Goal: Information Seeking & Learning: Check status

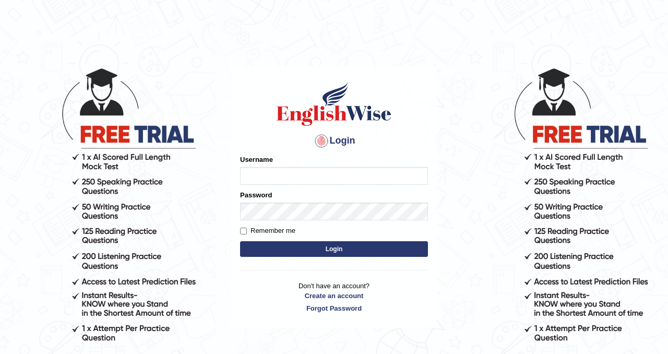
type input "Chetna09"
click at [274, 243] on button "Login" at bounding box center [334, 249] width 188 height 16
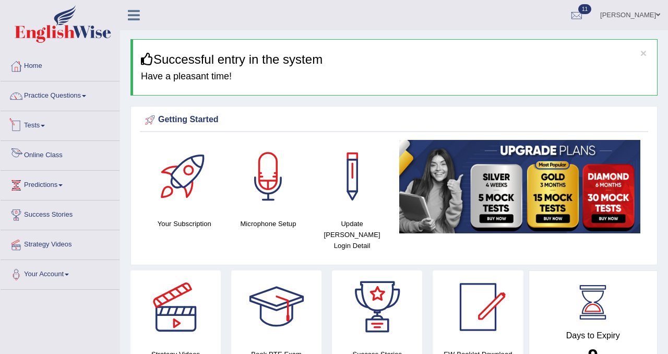
scroll to position [1, 0]
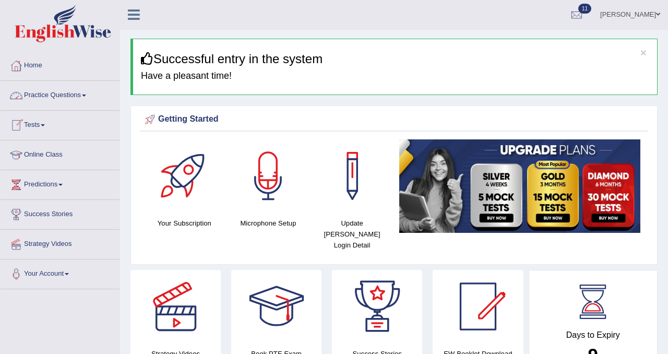
click at [78, 96] on link "Practice Questions" at bounding box center [60, 94] width 119 height 26
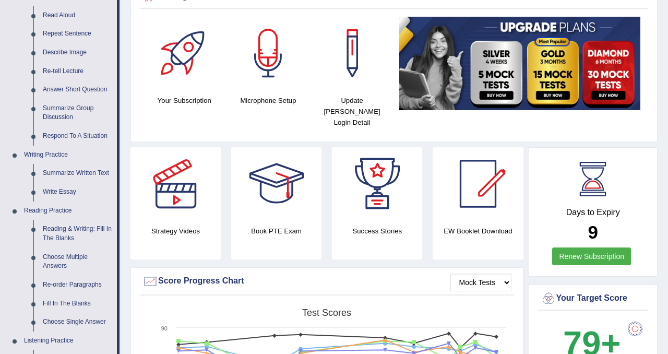
scroll to position [0, 0]
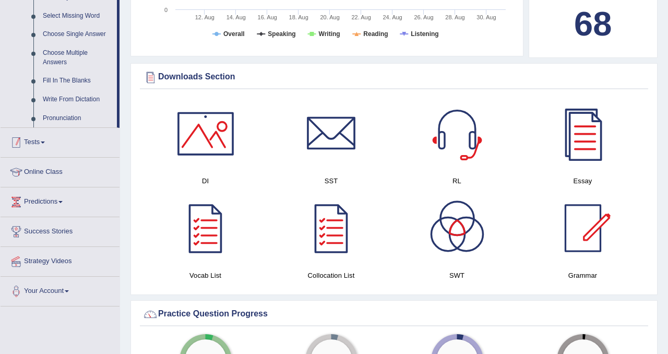
click at [39, 148] on link "Tests" at bounding box center [60, 141] width 119 height 26
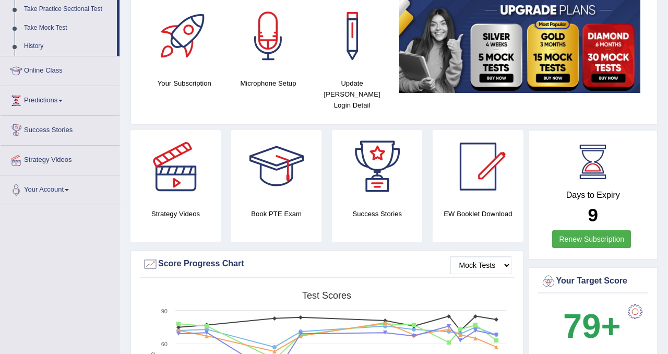
scroll to position [102, 0]
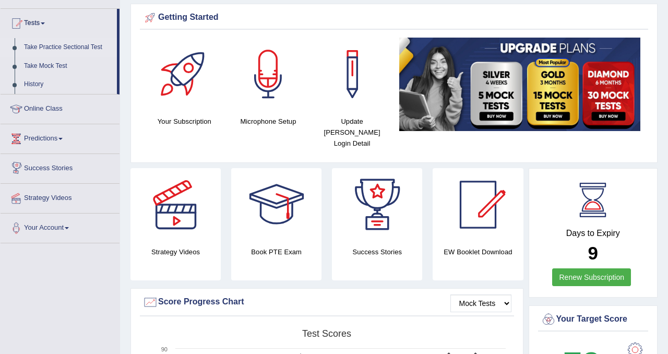
click at [89, 45] on link "Take Practice Sectional Test" at bounding box center [68, 47] width 98 height 19
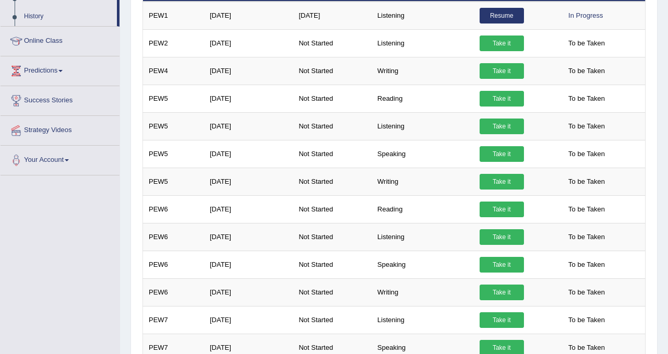
scroll to position [136, 0]
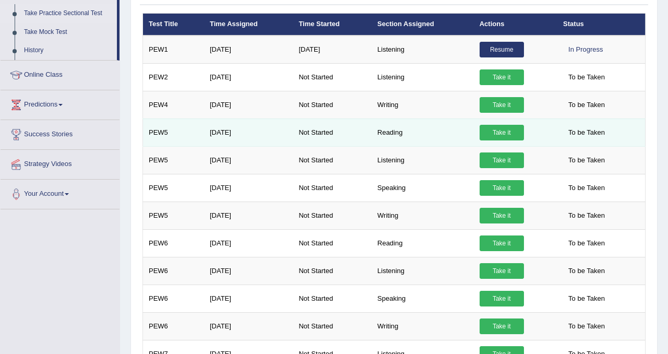
click at [496, 134] on link "Take it" at bounding box center [501, 133] width 44 height 16
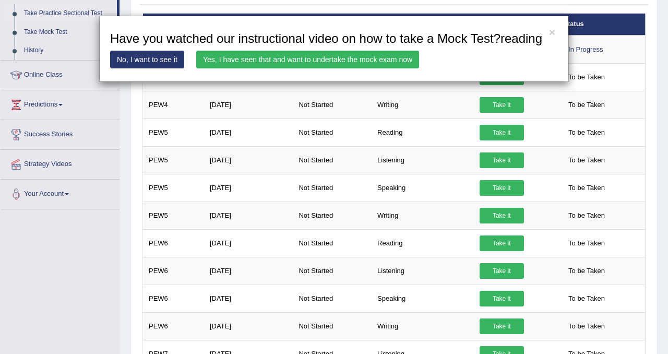
click at [407, 68] on link "Yes, I have seen that and want to undertake the mock exam now" at bounding box center [307, 60] width 223 height 18
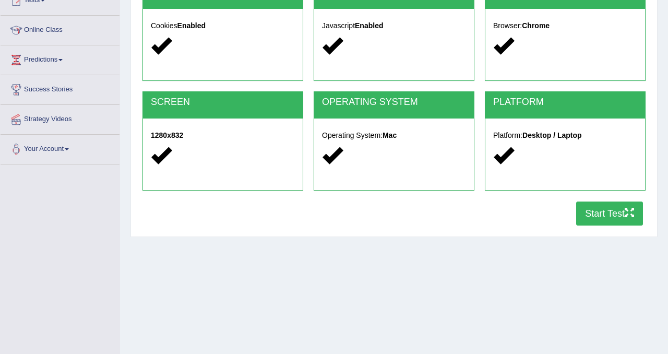
scroll to position [163, 0]
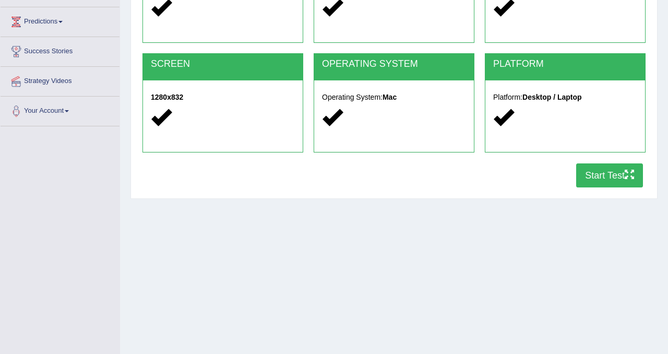
click at [608, 171] on button "Start Test" at bounding box center [609, 175] width 67 height 24
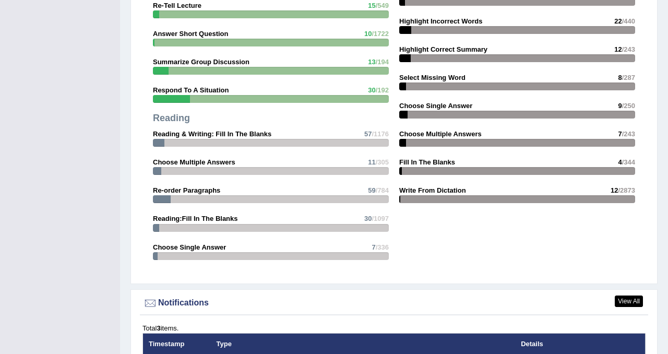
scroll to position [995, 0]
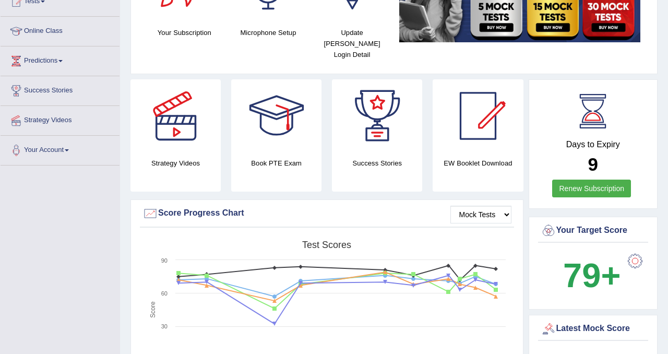
scroll to position [0, 0]
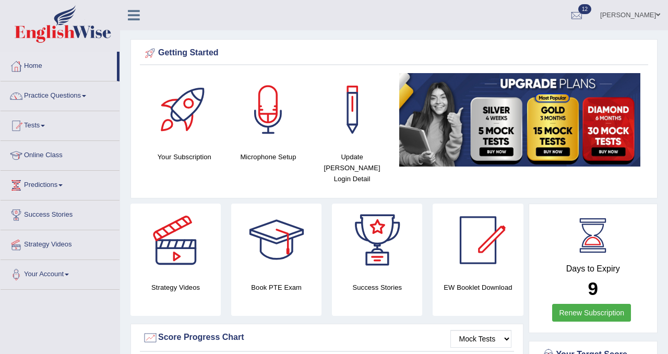
click at [573, 15] on div at bounding box center [576, 16] width 16 height 16
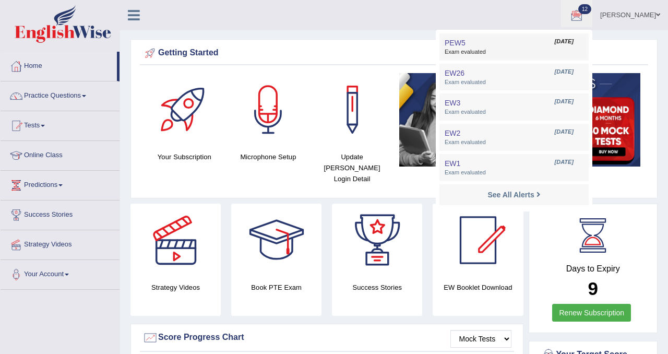
click at [522, 49] on span "Exam evaluated" at bounding box center [513, 52] width 139 height 8
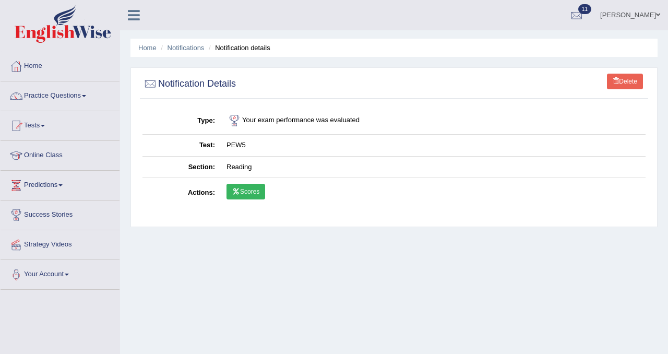
click at [260, 198] on link "Scores" at bounding box center [245, 192] width 39 height 16
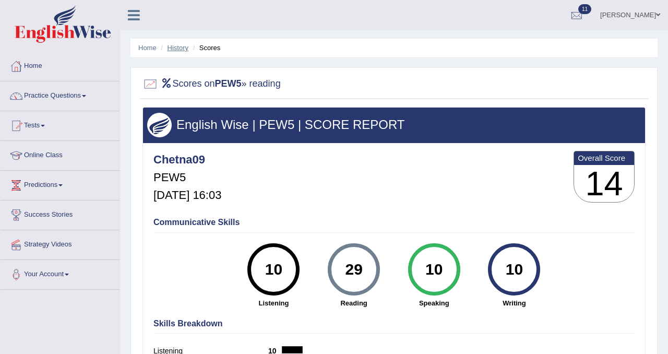
click at [182, 47] on link "History" at bounding box center [177, 48] width 21 height 8
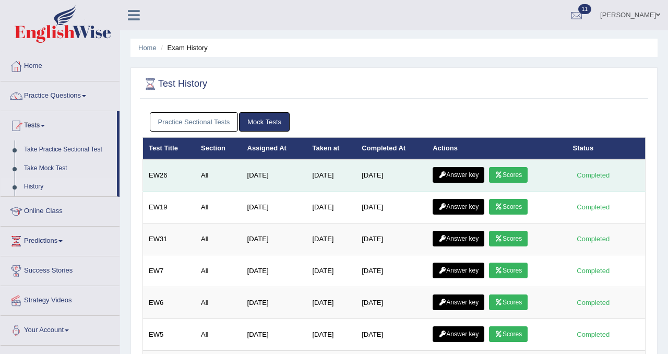
click at [505, 181] on link "Scores" at bounding box center [508, 175] width 39 height 16
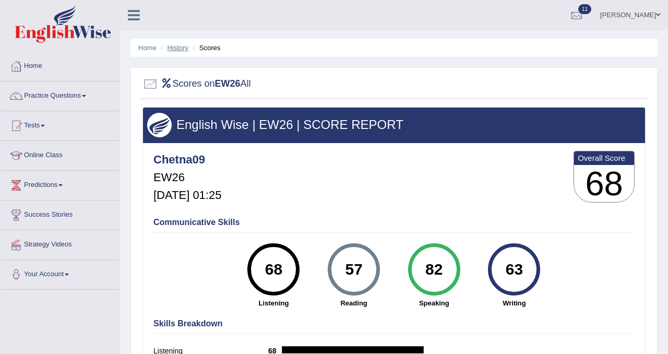
click at [183, 46] on link "History" at bounding box center [177, 48] width 21 height 8
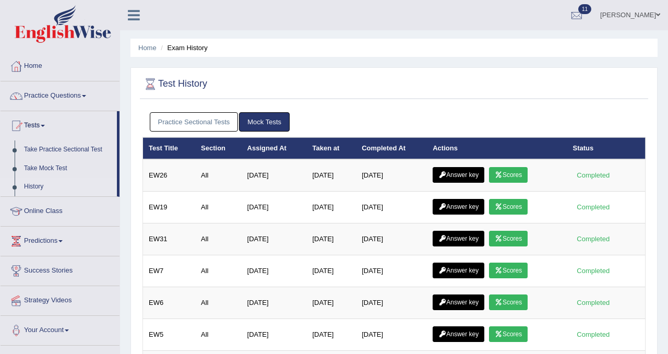
click at [196, 118] on link "Practice Sectional Tests" at bounding box center [194, 121] width 89 height 19
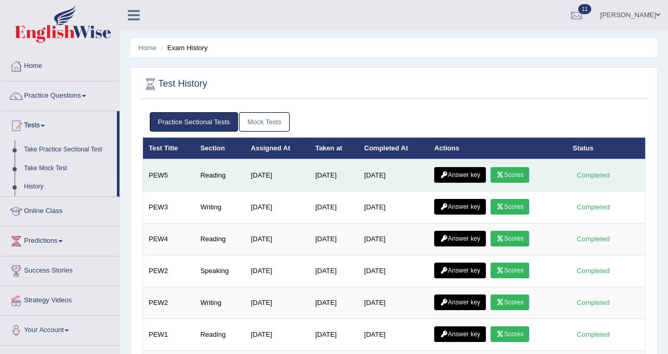
click at [476, 181] on link "Answer key" at bounding box center [460, 175] width 52 height 16
